Goal: Check status

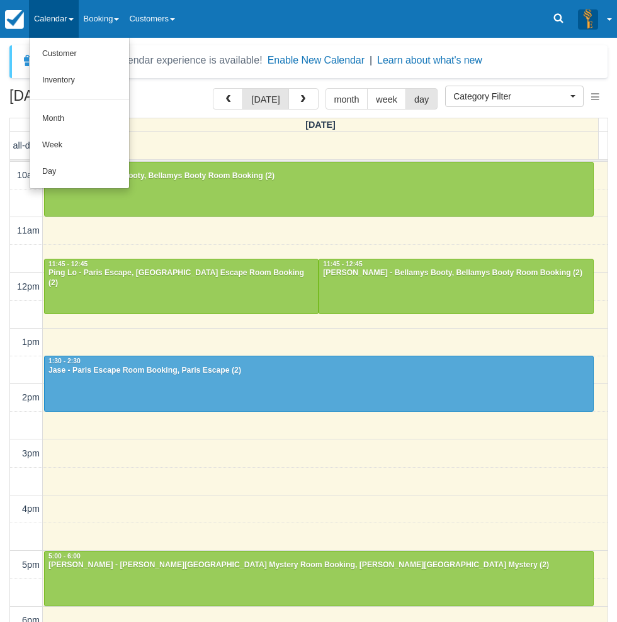
select select
click at [65, 168] on link "Day" at bounding box center [80, 172] width 100 height 26
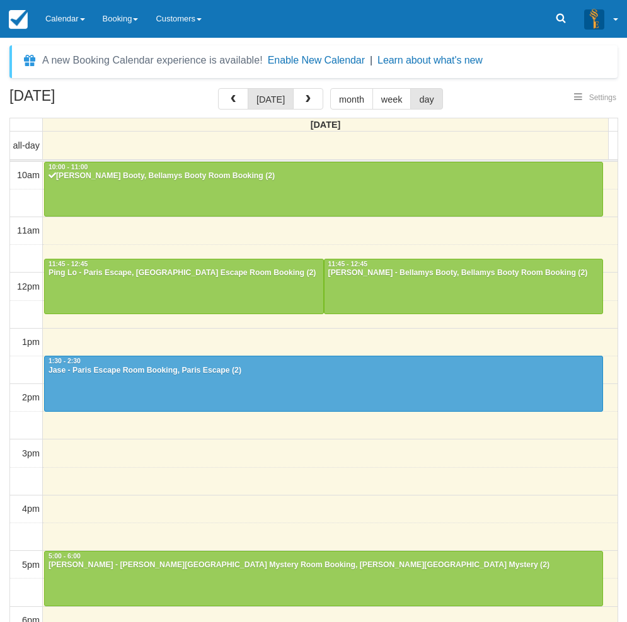
select select
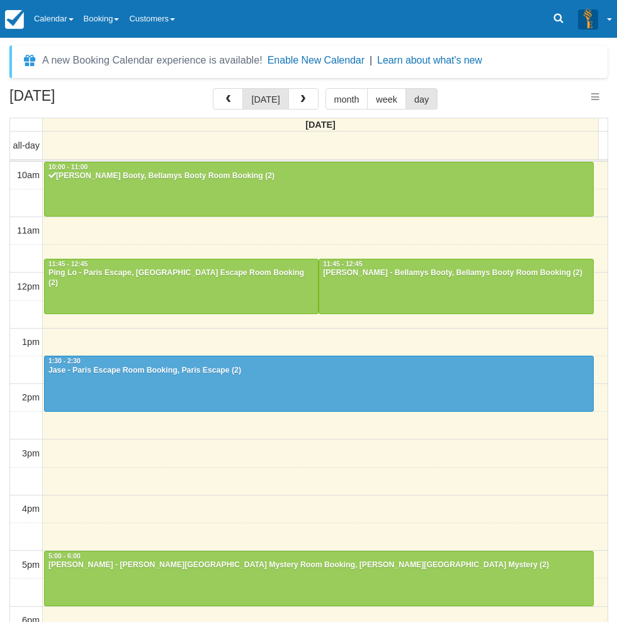
scroll to position [56, 0]
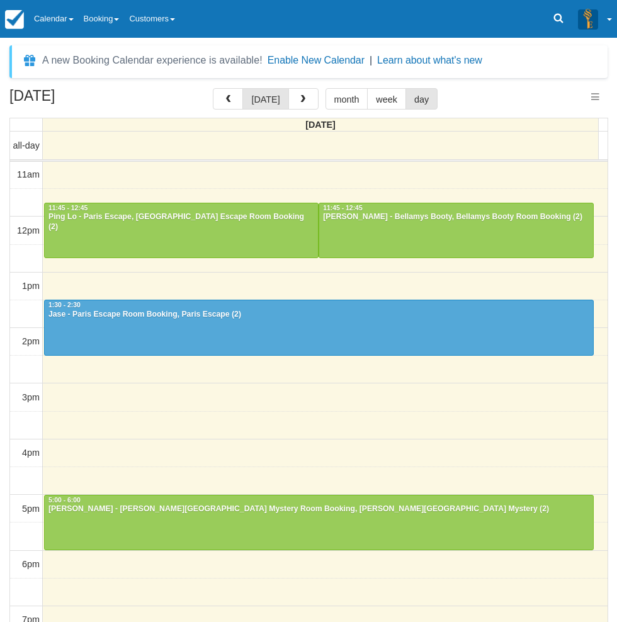
select select
drag, startPoint x: 2, startPoint y: 375, endPoint x: 90, endPoint y: 352, distance: 91.2
click at [2, 375] on div "August 17, 2025 today month week day Sunday all-day 10am 11am 12pm 1pm 2pm 3pm …" at bounding box center [308, 373] width 617 height 571
click at [389, 232] on div at bounding box center [455, 230] width 273 height 54
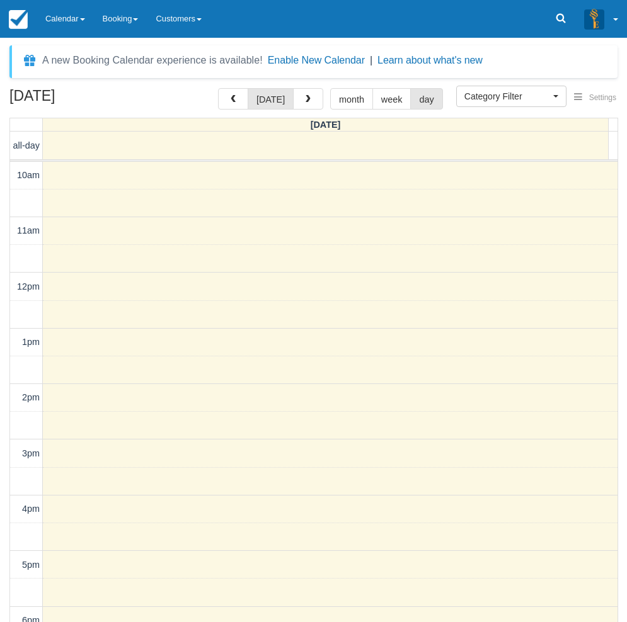
select select
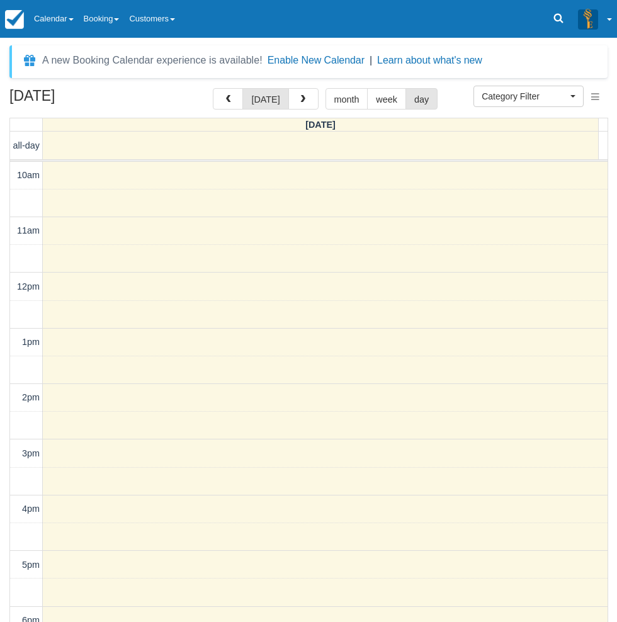
scroll to position [56, 0]
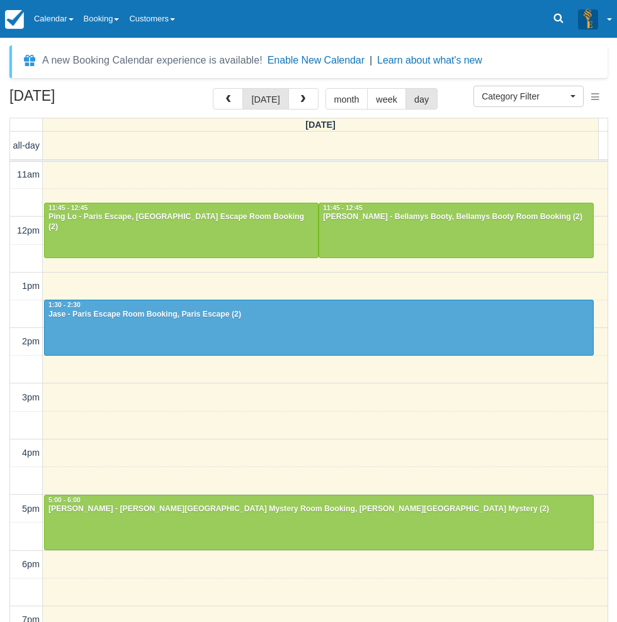
click at [6, 203] on div "August 17, 2025 today month week day Sunday all-day 10am 11am 12pm 1pm 2pm 3pm …" at bounding box center [308, 373] width 617 height 571
click at [147, 224] on div at bounding box center [181, 230] width 273 height 54
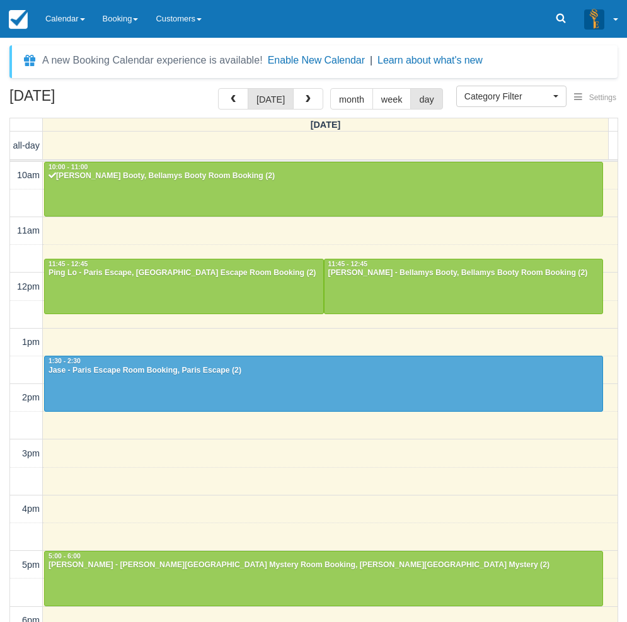
select select
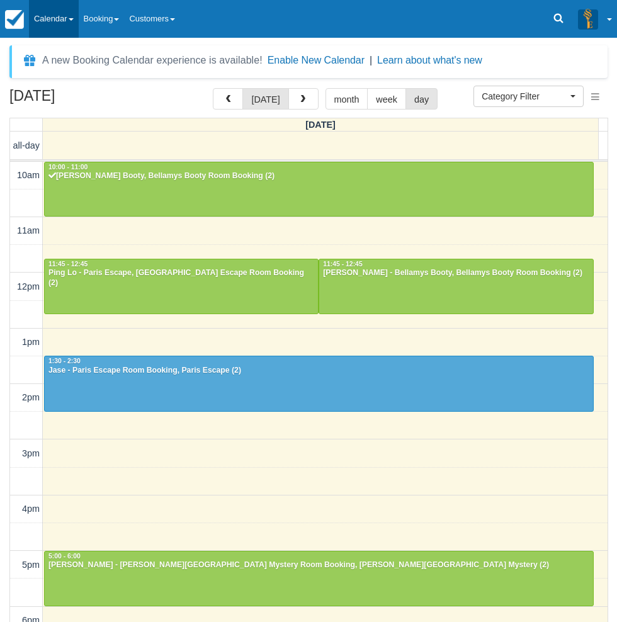
click at [66, 18] on link "Calendar" at bounding box center [54, 19] width 50 height 38
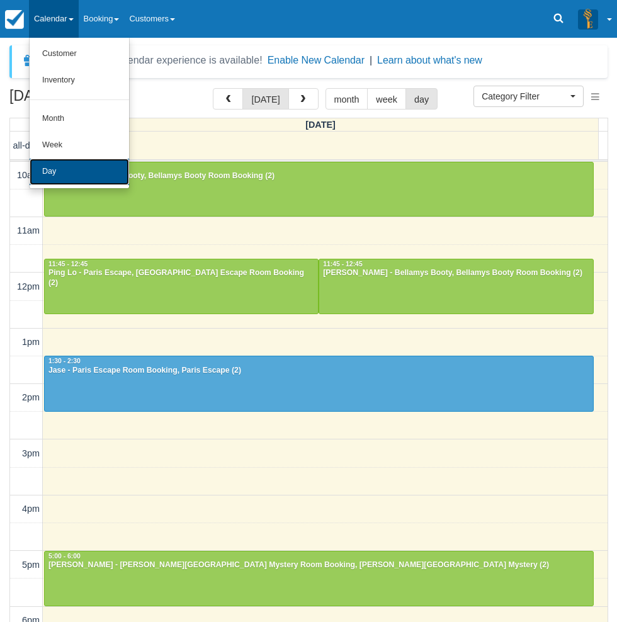
click at [78, 173] on link "Day" at bounding box center [80, 172] width 100 height 26
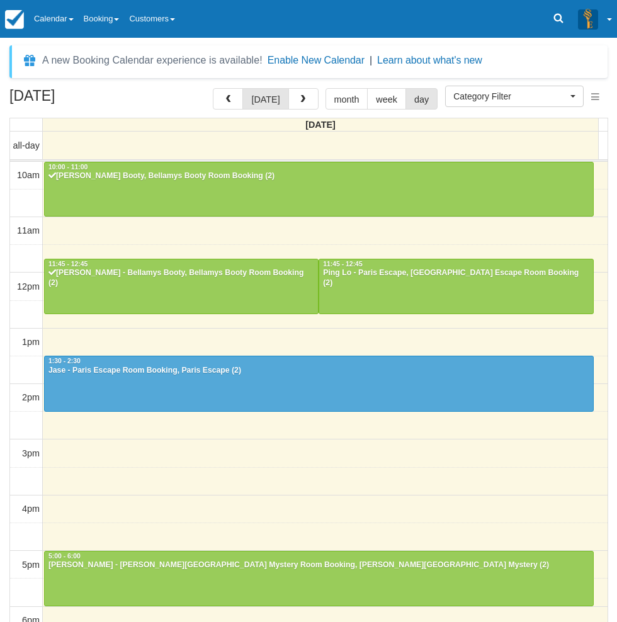
select select
